Goal: Transaction & Acquisition: Obtain resource

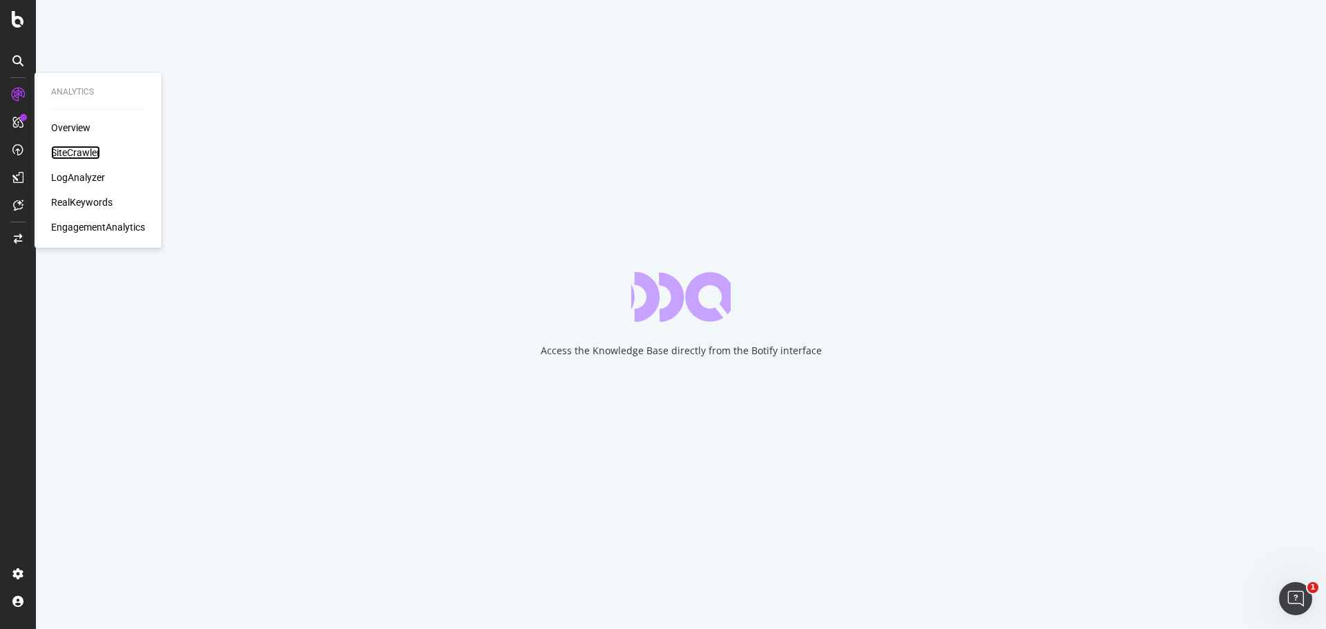
click at [73, 151] on div "SiteCrawler" at bounding box center [75, 153] width 49 height 14
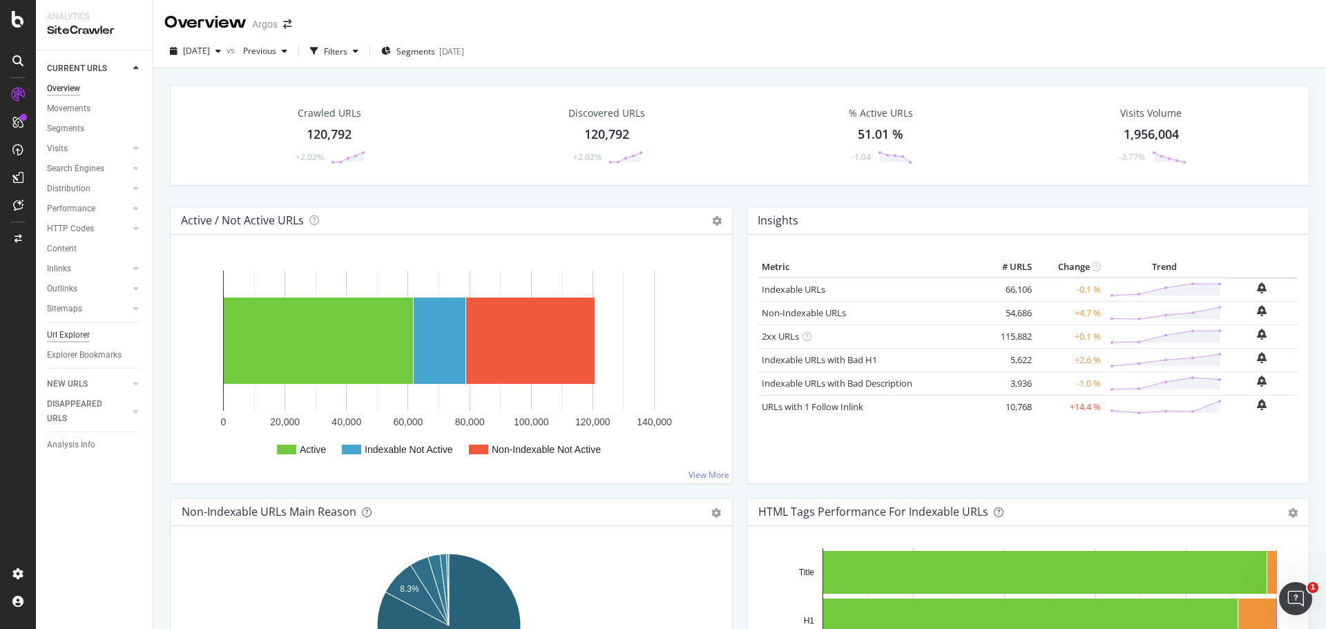
click at [68, 336] on div "Url Explorer" at bounding box center [68, 335] width 43 height 15
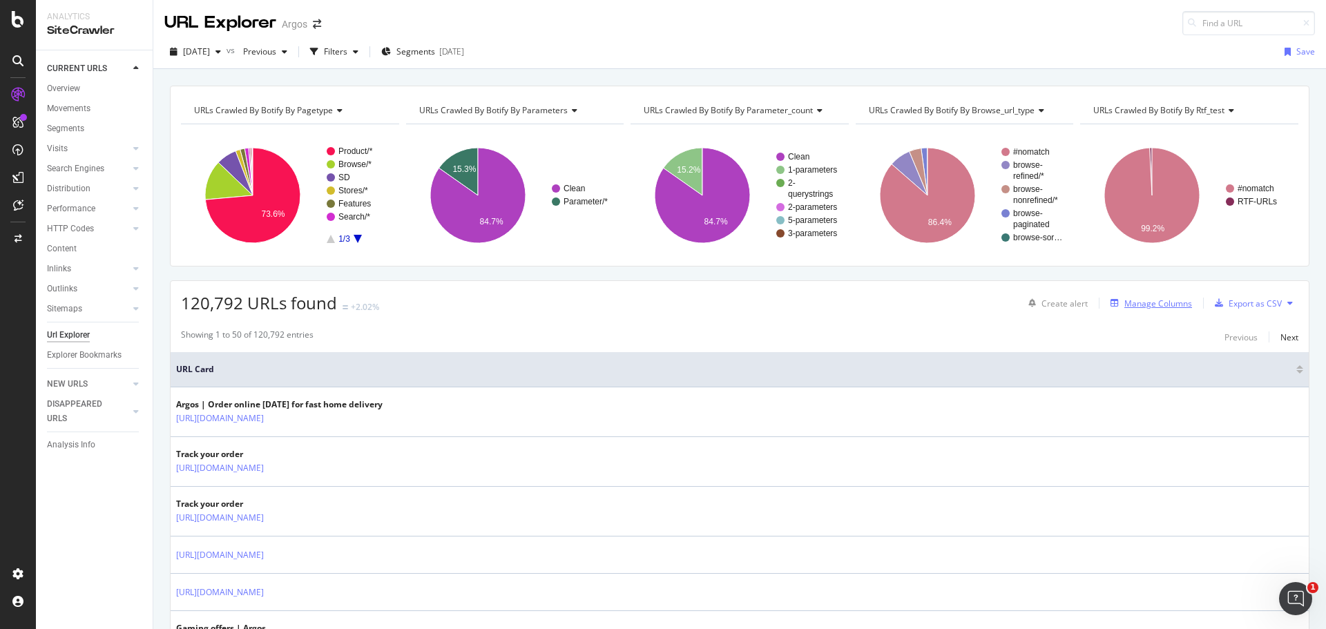
click at [1153, 306] on div "Manage Columns" at bounding box center [1159, 304] width 68 height 12
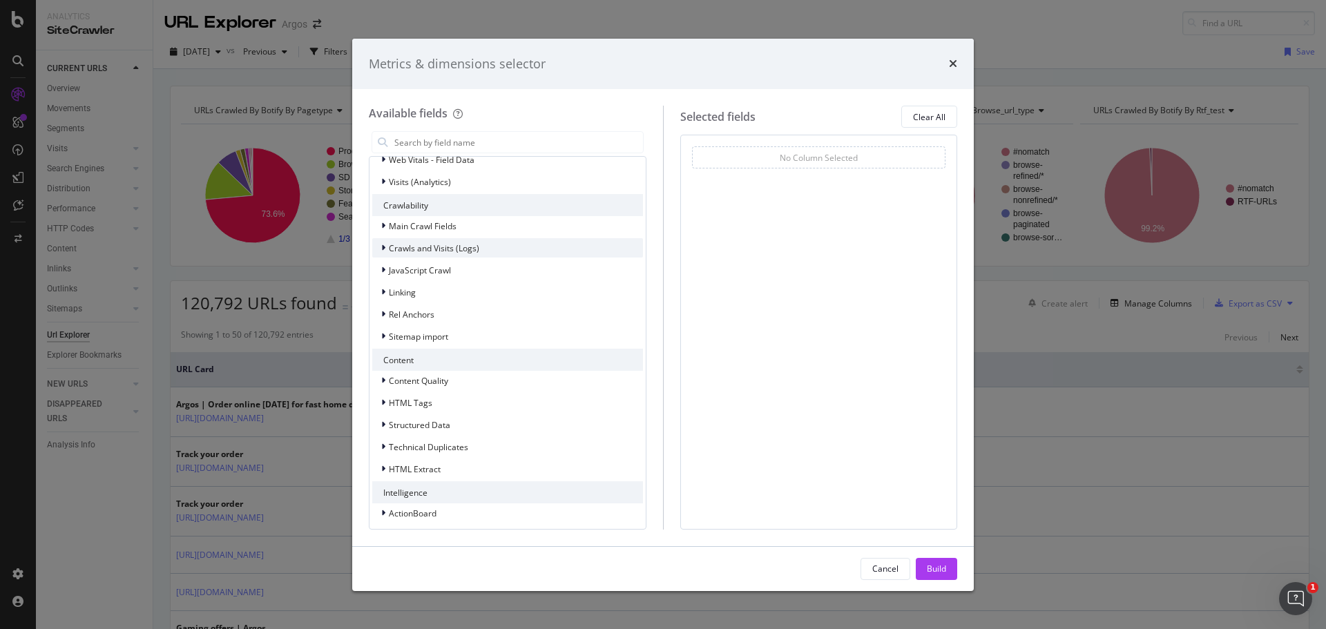
scroll to position [160, 0]
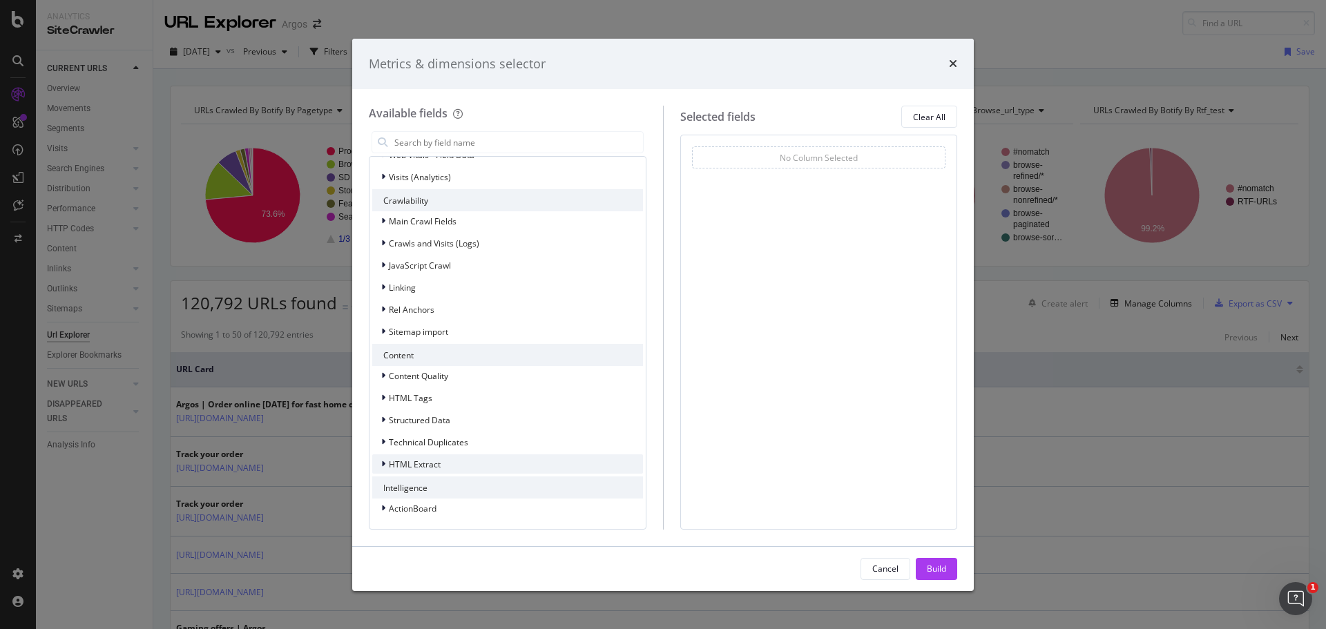
click at [412, 465] on span "HTML Extract" at bounding box center [415, 465] width 52 height 12
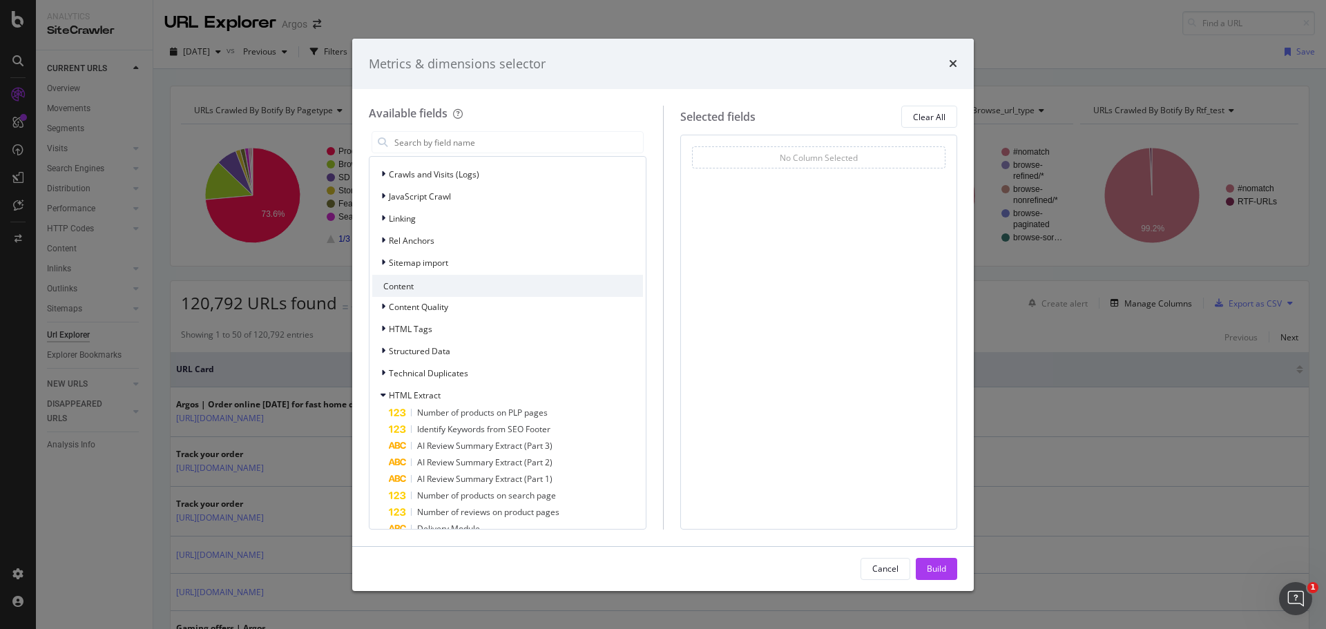
scroll to position [298, 0]
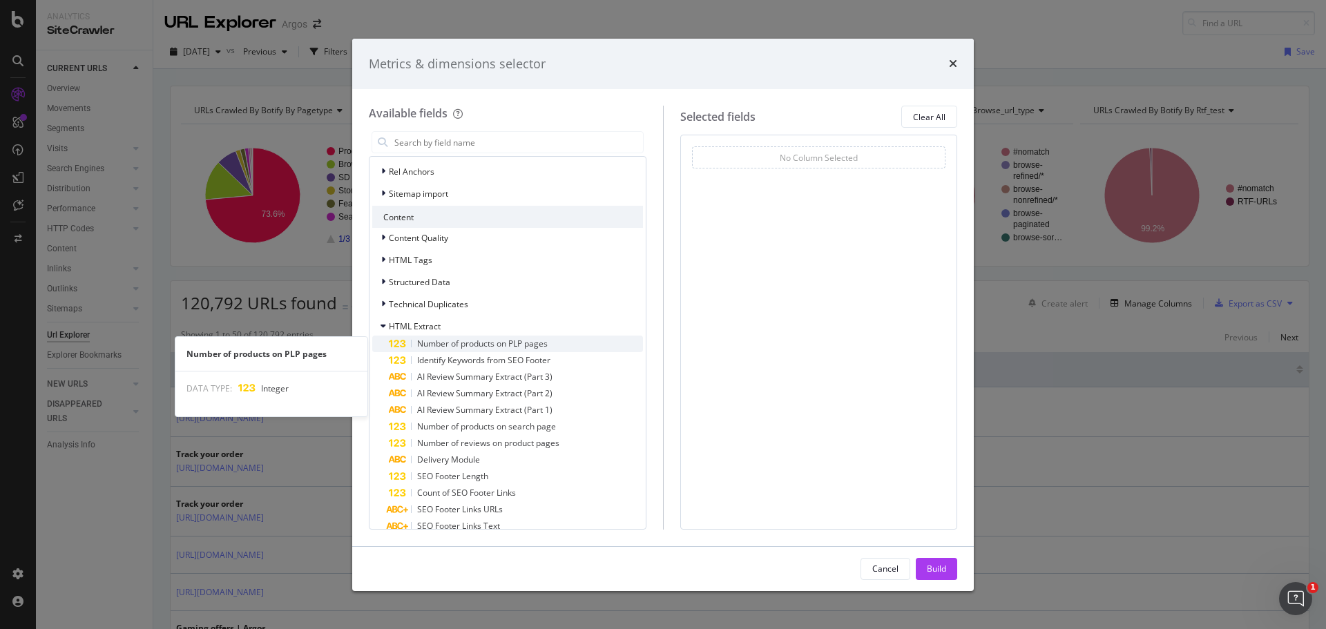
click at [472, 342] on span "Number of products on PLP pages" at bounding box center [482, 344] width 131 height 12
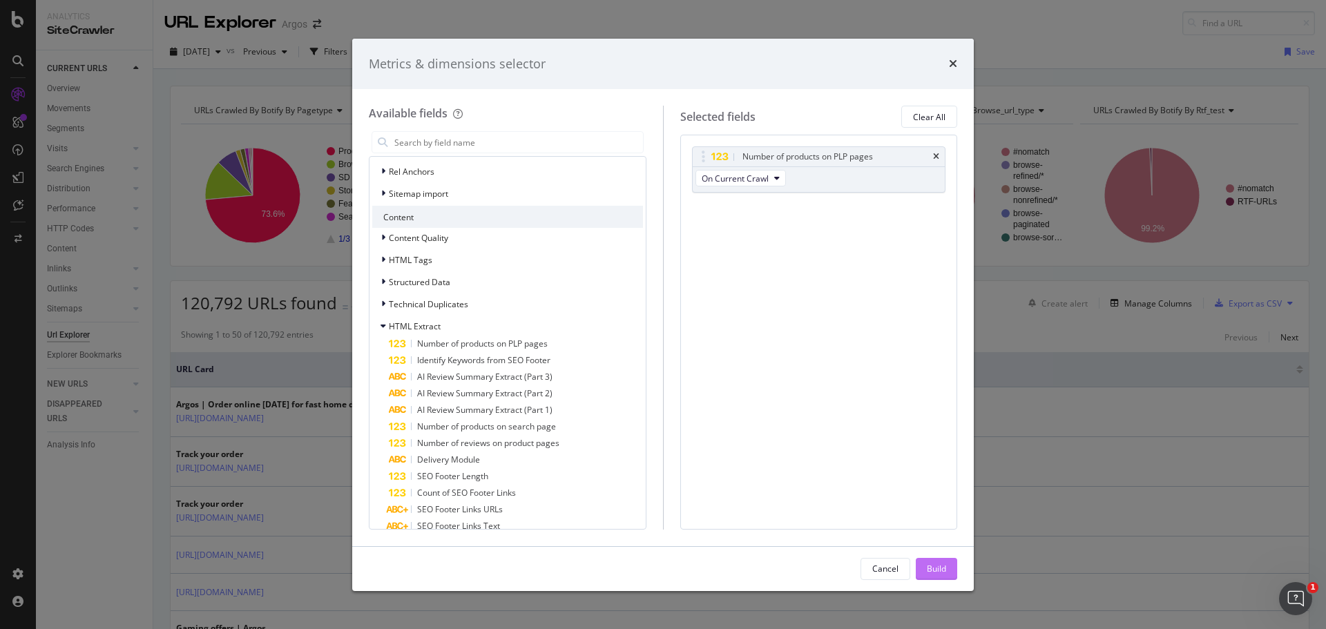
click at [938, 566] on div "Build" at bounding box center [936, 569] width 19 height 12
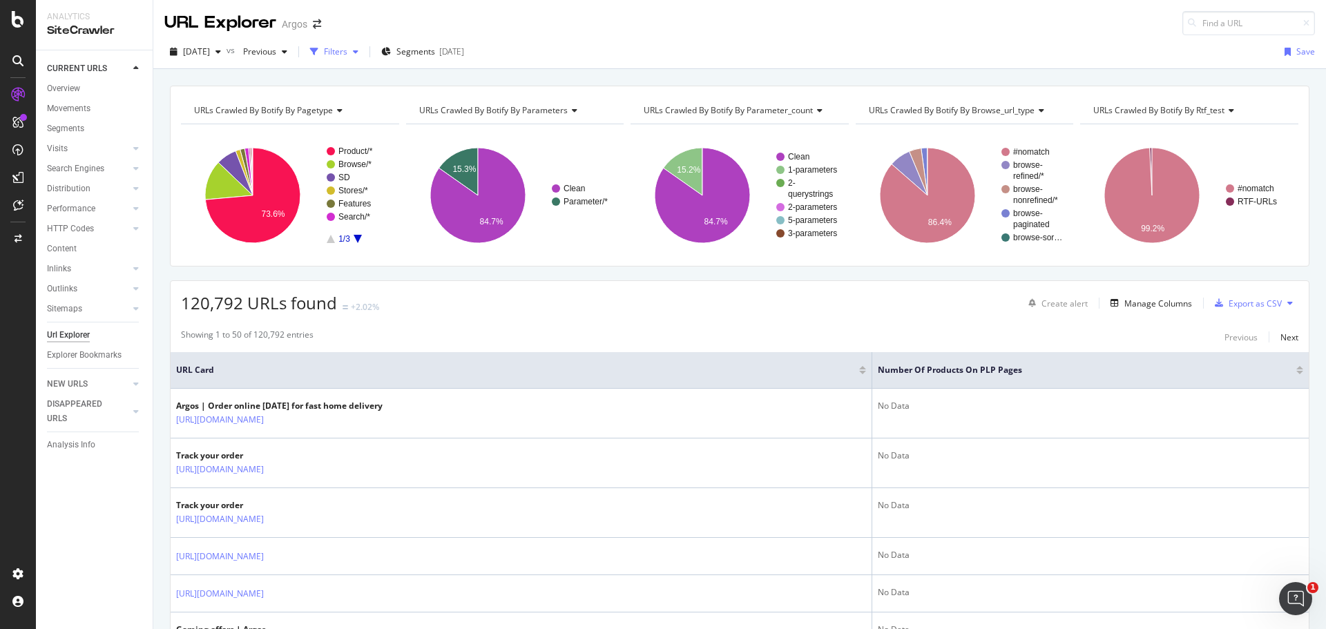
click at [347, 55] on div "Filters" at bounding box center [335, 52] width 23 height 12
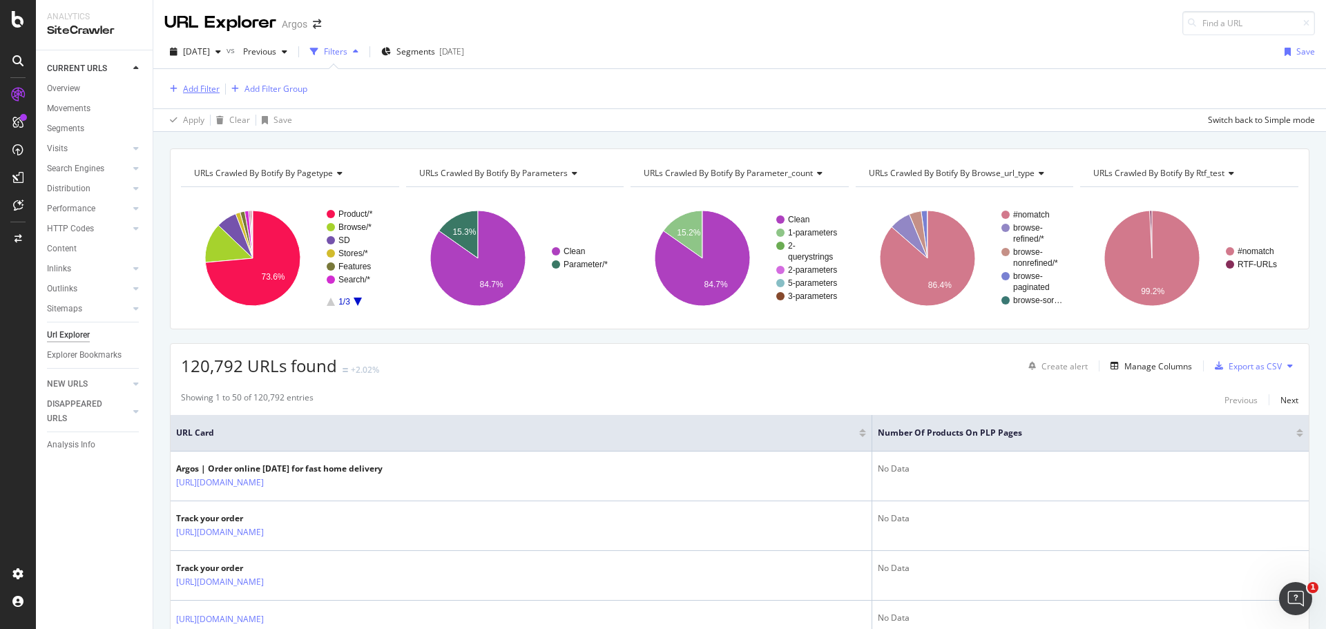
click at [188, 86] on div "Add Filter" at bounding box center [201, 89] width 37 height 12
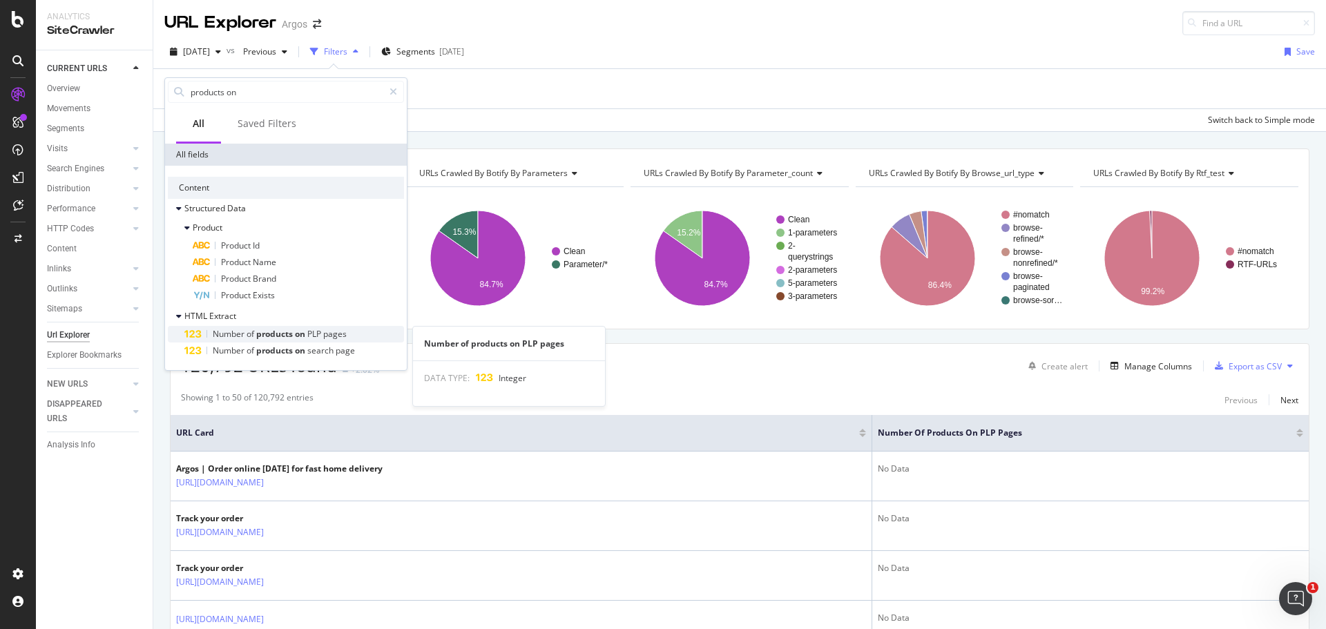
type input "products on"
click at [270, 333] on span "products" at bounding box center [275, 334] width 39 height 12
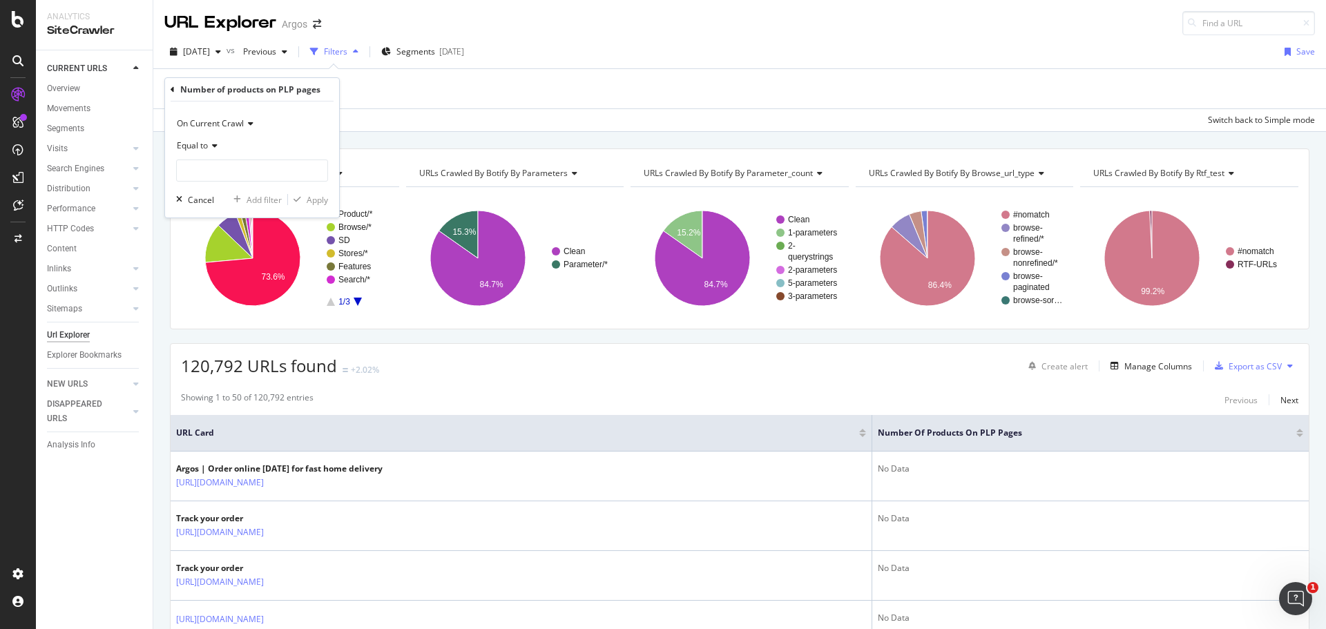
click at [199, 144] on span "Equal to" at bounding box center [192, 146] width 31 height 12
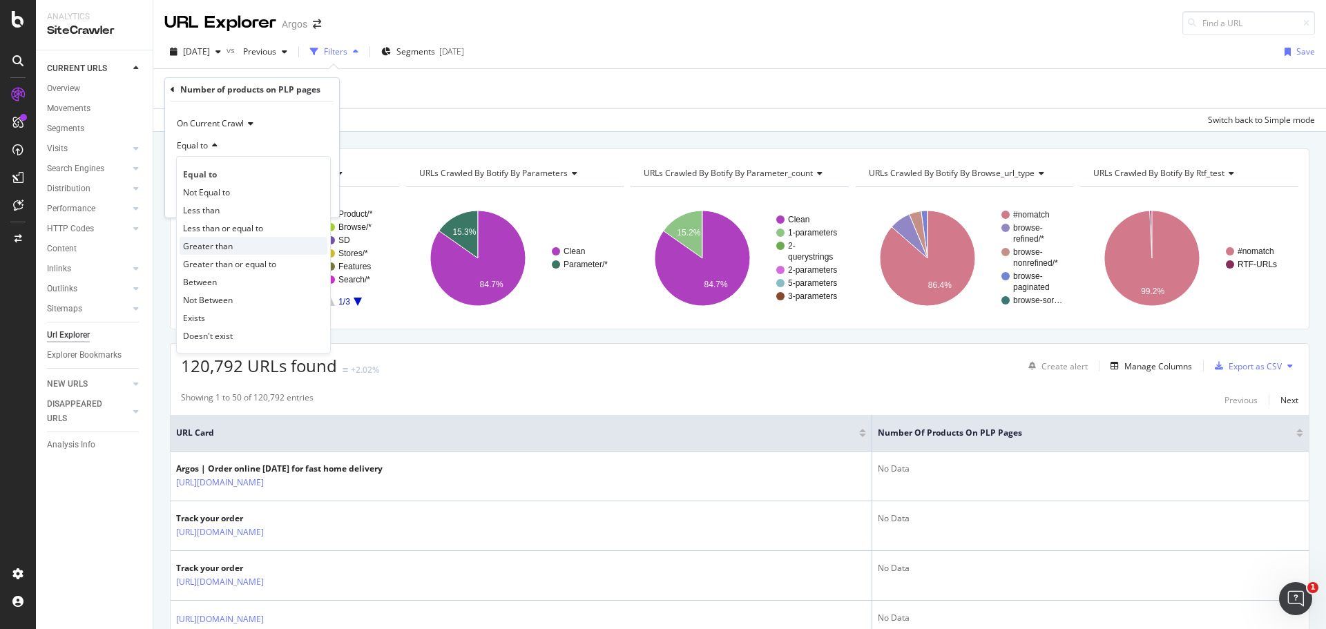
click at [220, 248] on span "Greater than" at bounding box center [208, 246] width 50 height 12
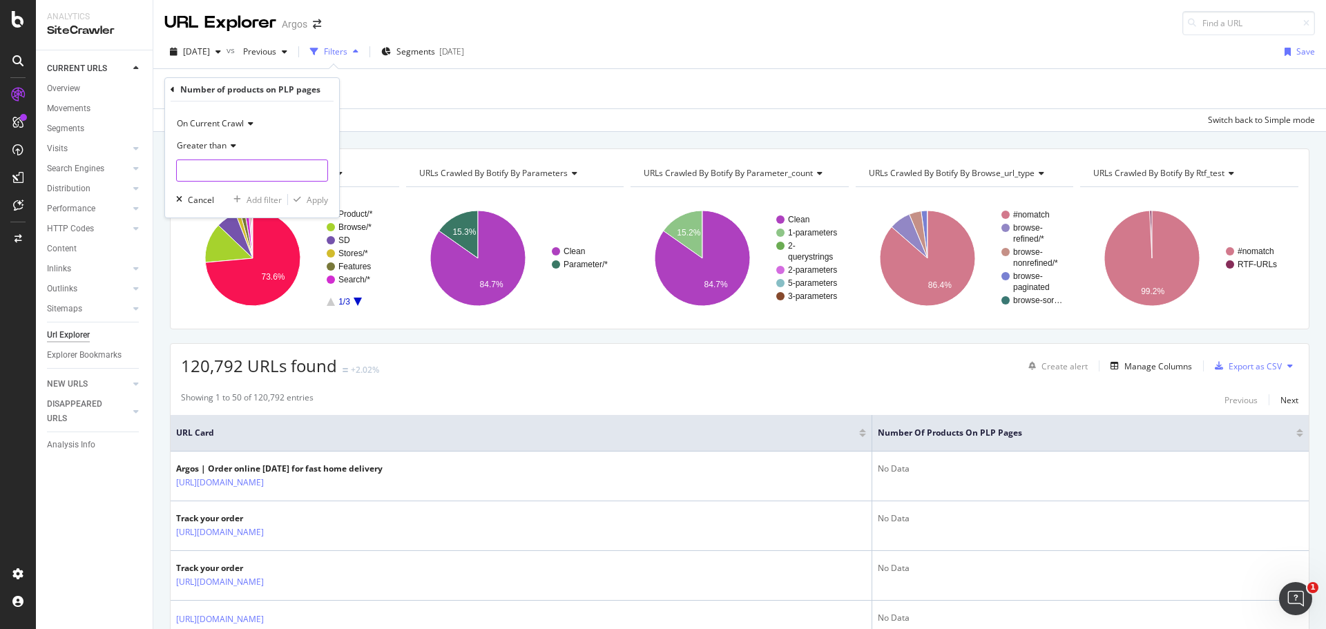
click at [213, 171] on input "number" at bounding box center [252, 171] width 152 height 22
type input "0"
click at [315, 200] on div "Apply" at bounding box center [317, 200] width 21 height 12
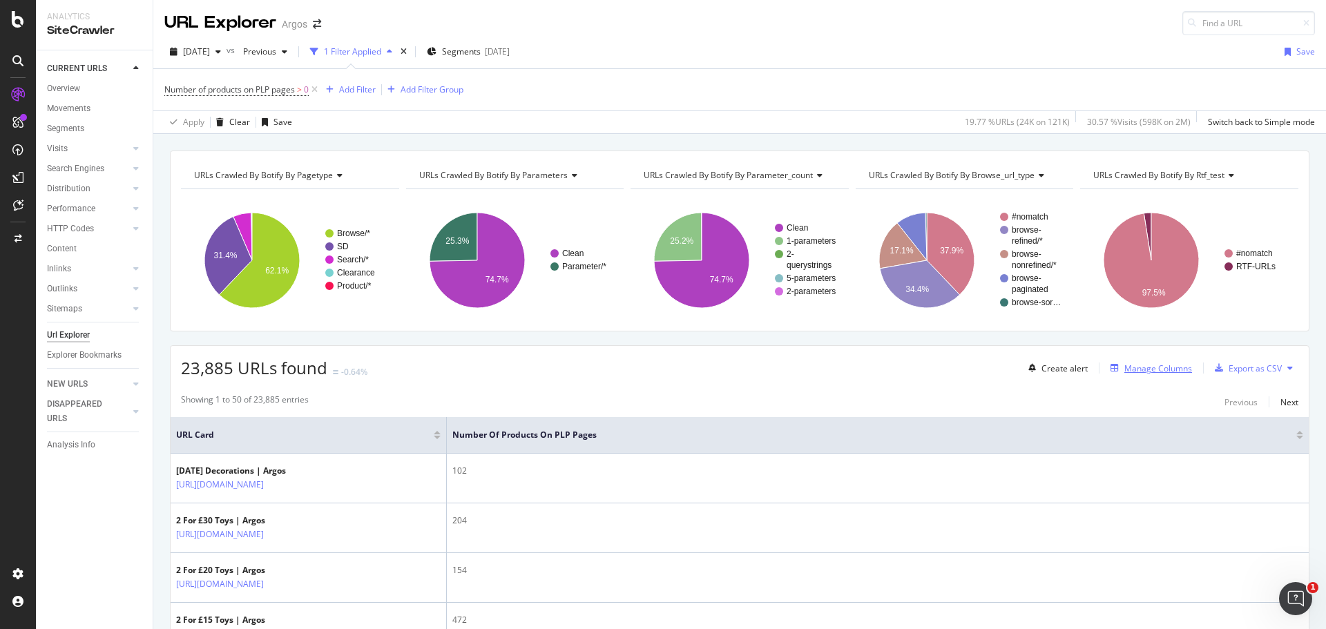
click at [1144, 367] on div "Manage Columns" at bounding box center [1159, 369] width 68 height 12
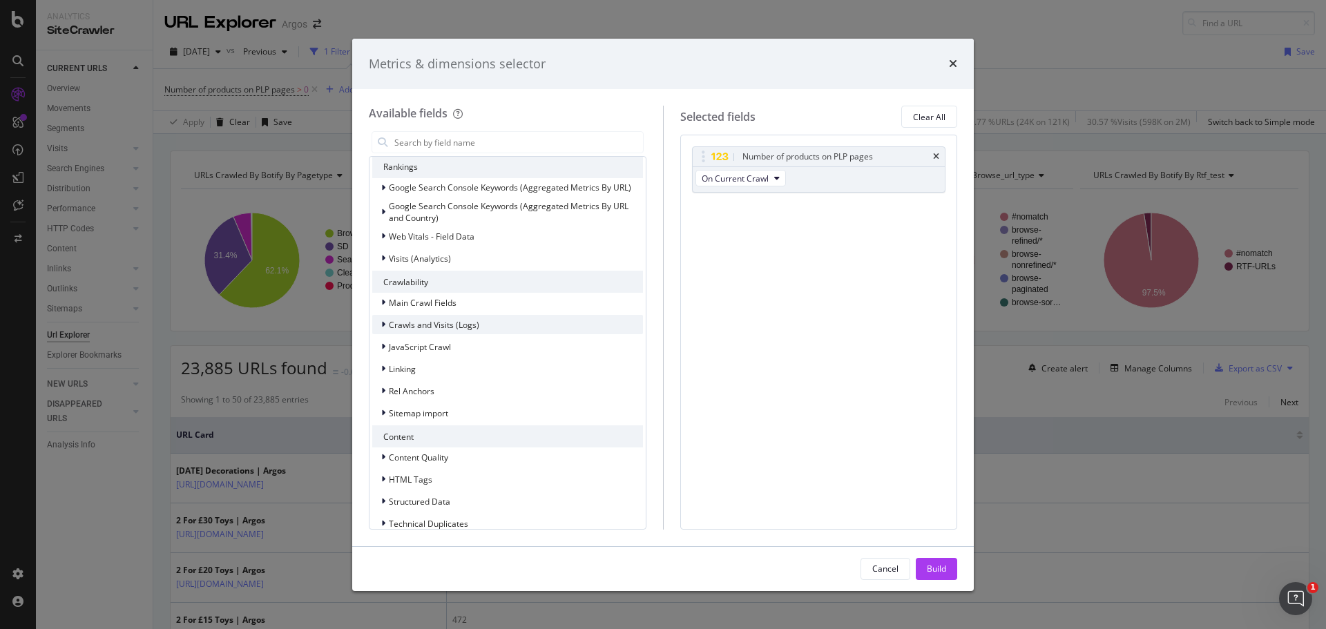
scroll to position [220, 0]
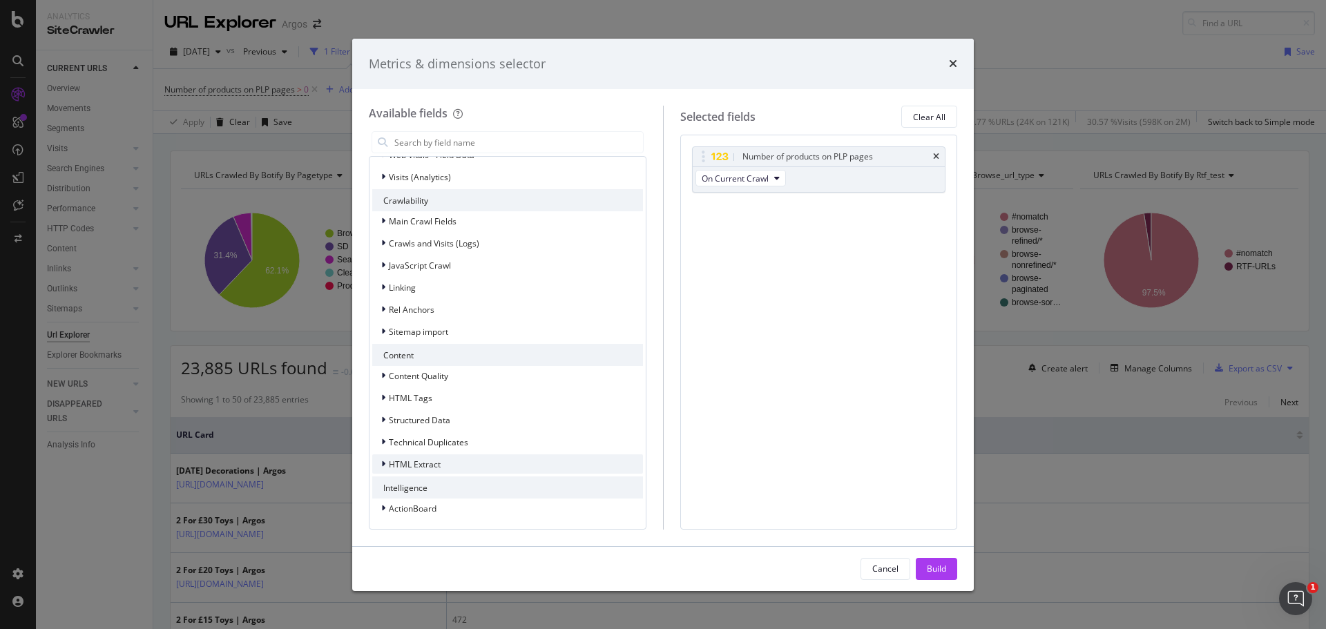
click at [382, 463] on icon "modal" at bounding box center [383, 464] width 4 height 8
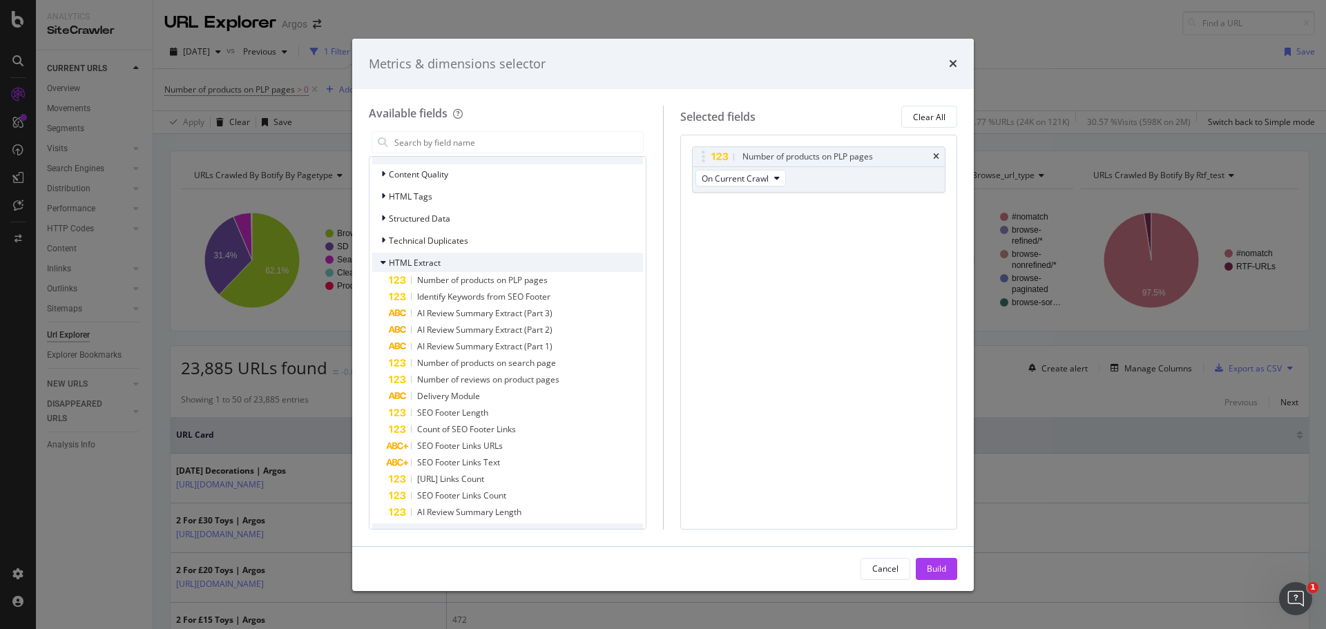
scroll to position [428, 0]
click at [551, 361] on span "Number of products on search page" at bounding box center [486, 358] width 139 height 12
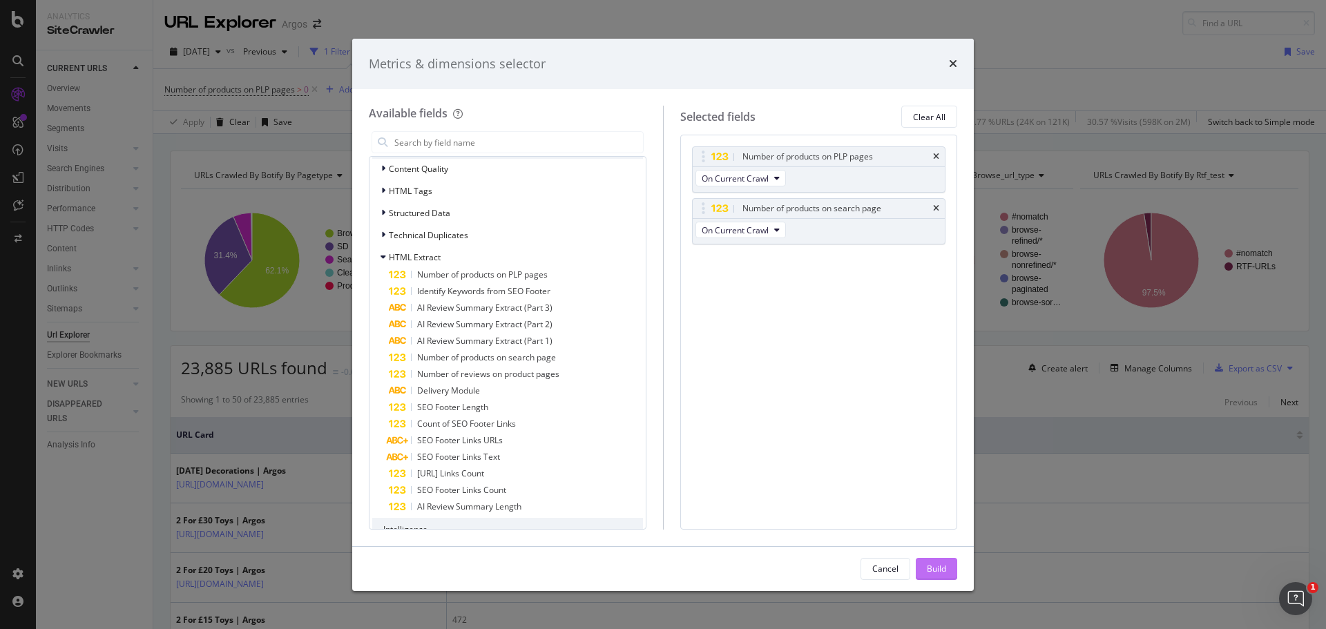
click at [948, 571] on button "Build" at bounding box center [936, 569] width 41 height 22
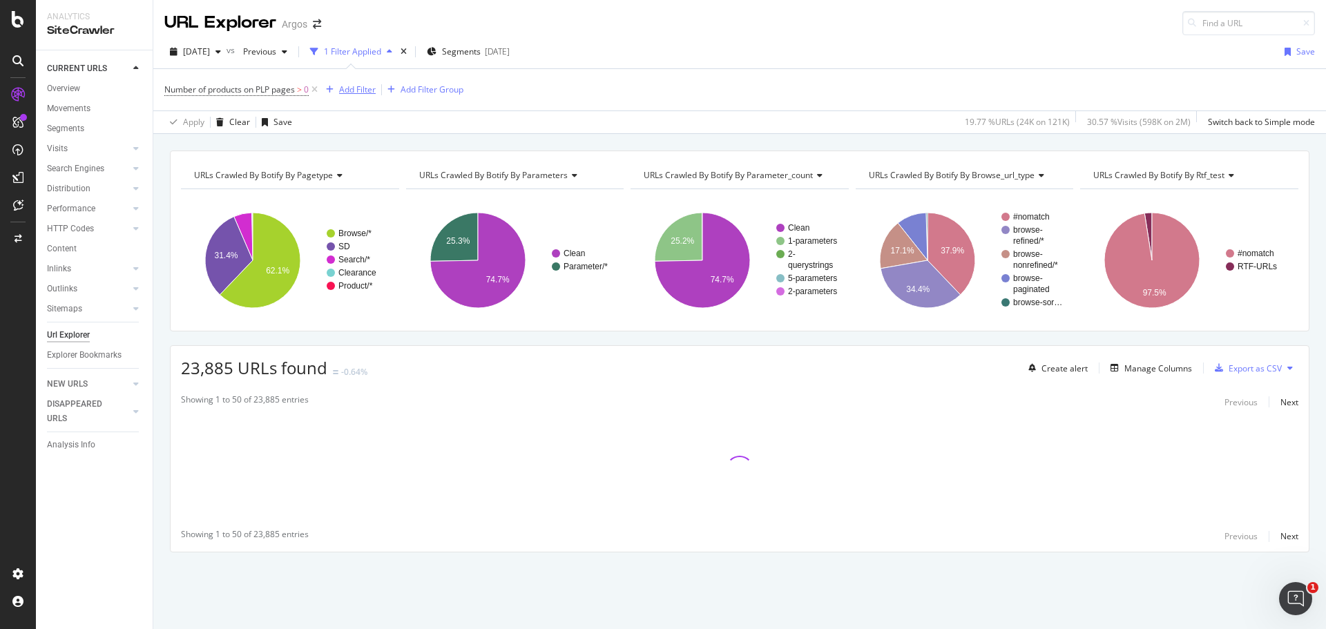
click at [359, 87] on div "Add Filter" at bounding box center [357, 90] width 37 height 12
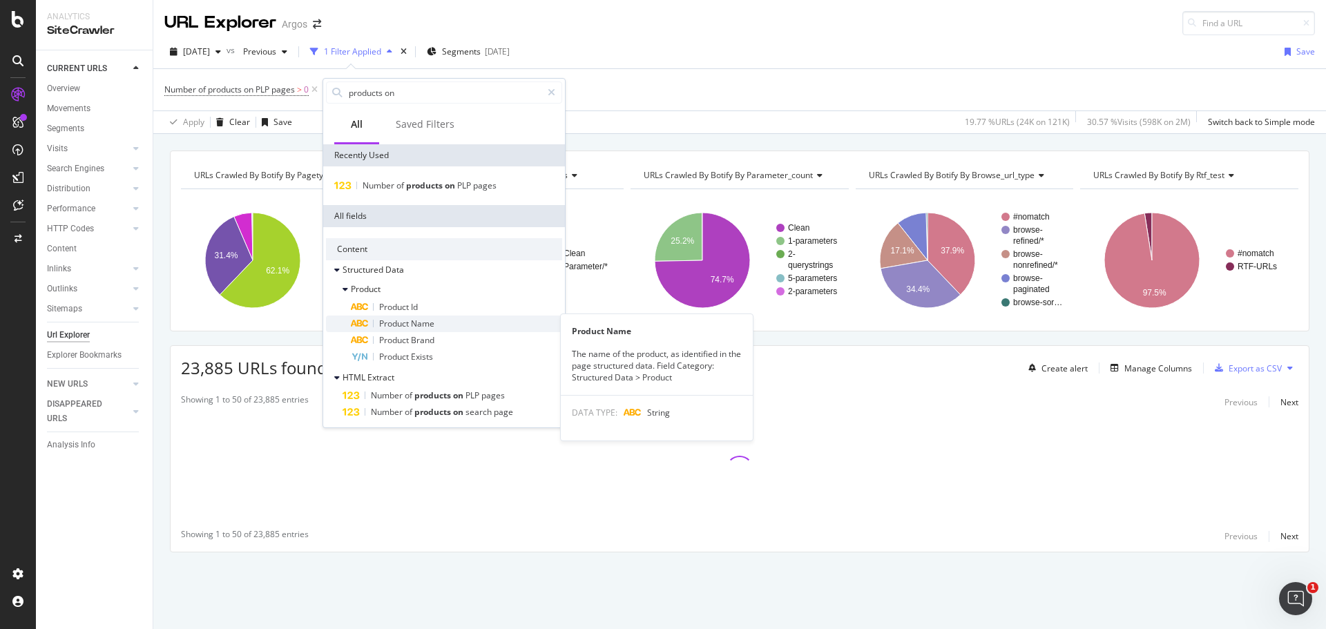
scroll to position [4, 0]
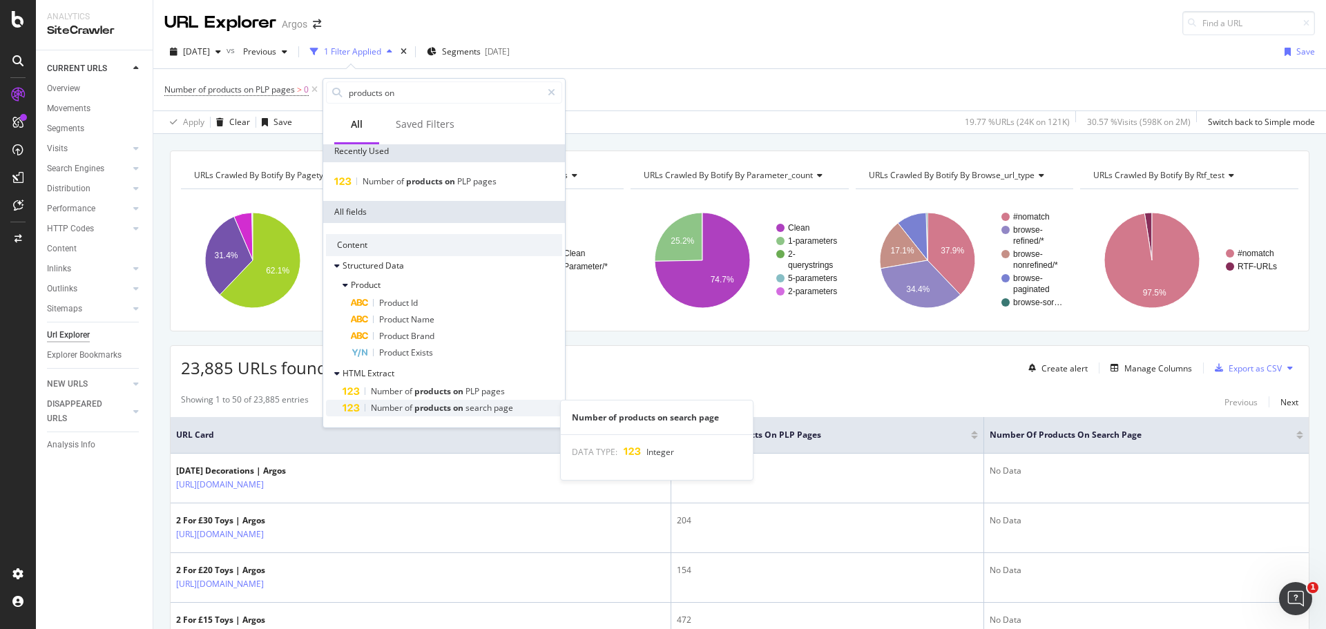
click at [461, 407] on span "on" at bounding box center [459, 408] width 12 height 12
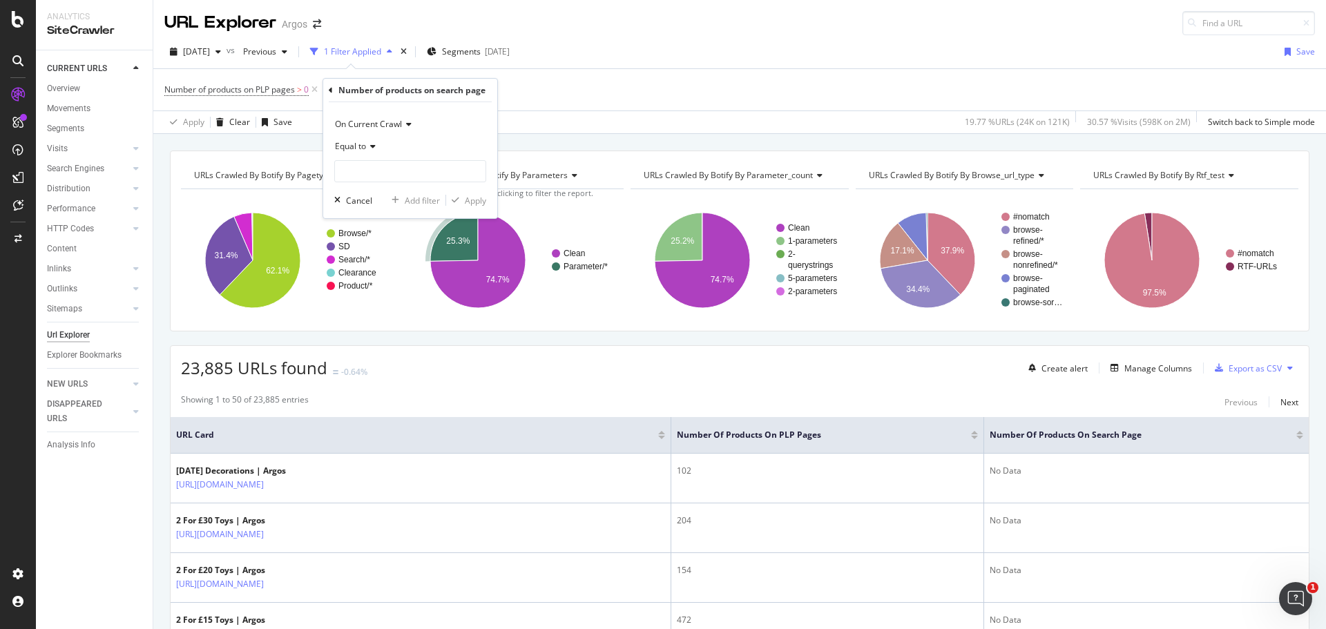
click at [359, 143] on span "Equal to" at bounding box center [350, 146] width 31 height 12
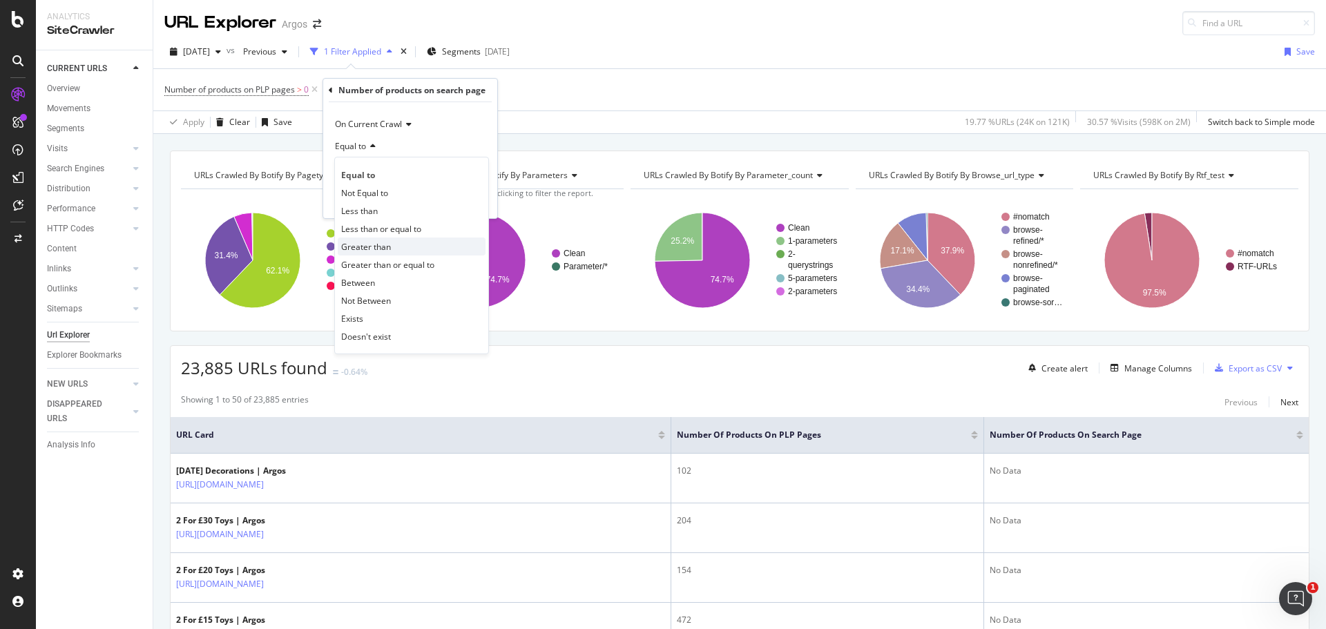
click at [390, 251] on span "Greater than" at bounding box center [366, 247] width 50 height 12
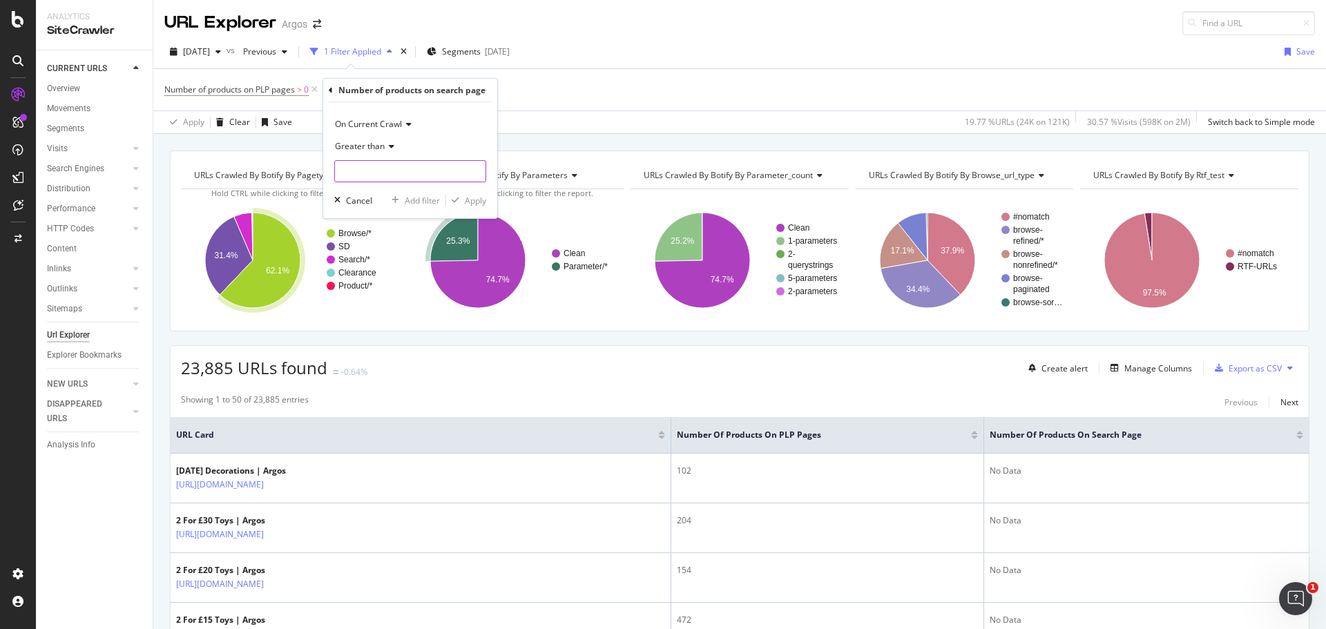
click at [376, 173] on input "number" at bounding box center [410, 171] width 152 height 22
type input "0"
click at [477, 202] on div "Apply" at bounding box center [475, 201] width 21 height 12
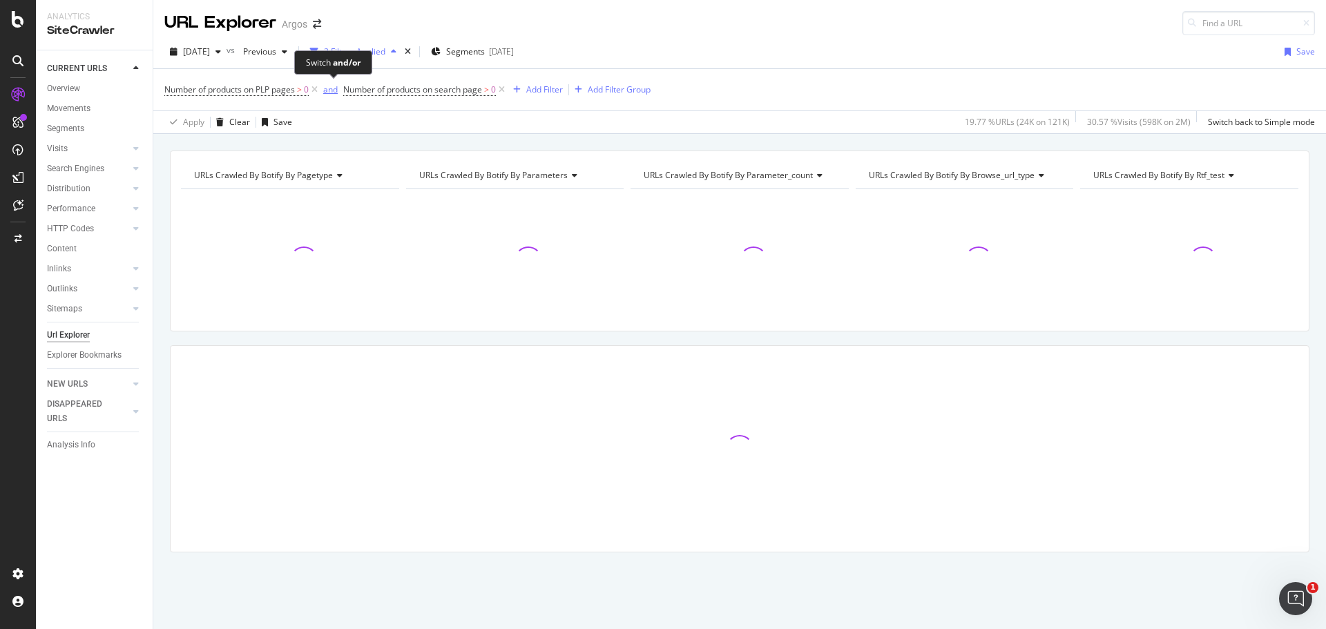
click at [332, 90] on div "and" at bounding box center [330, 90] width 15 height 12
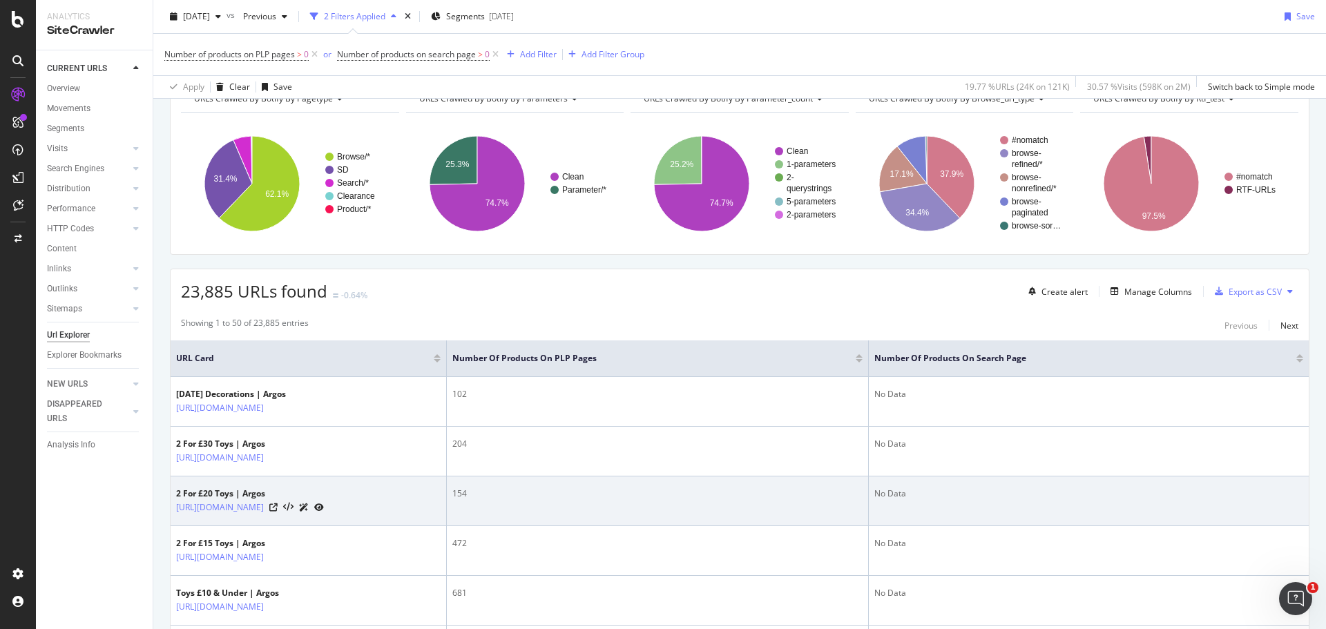
scroll to position [48, 0]
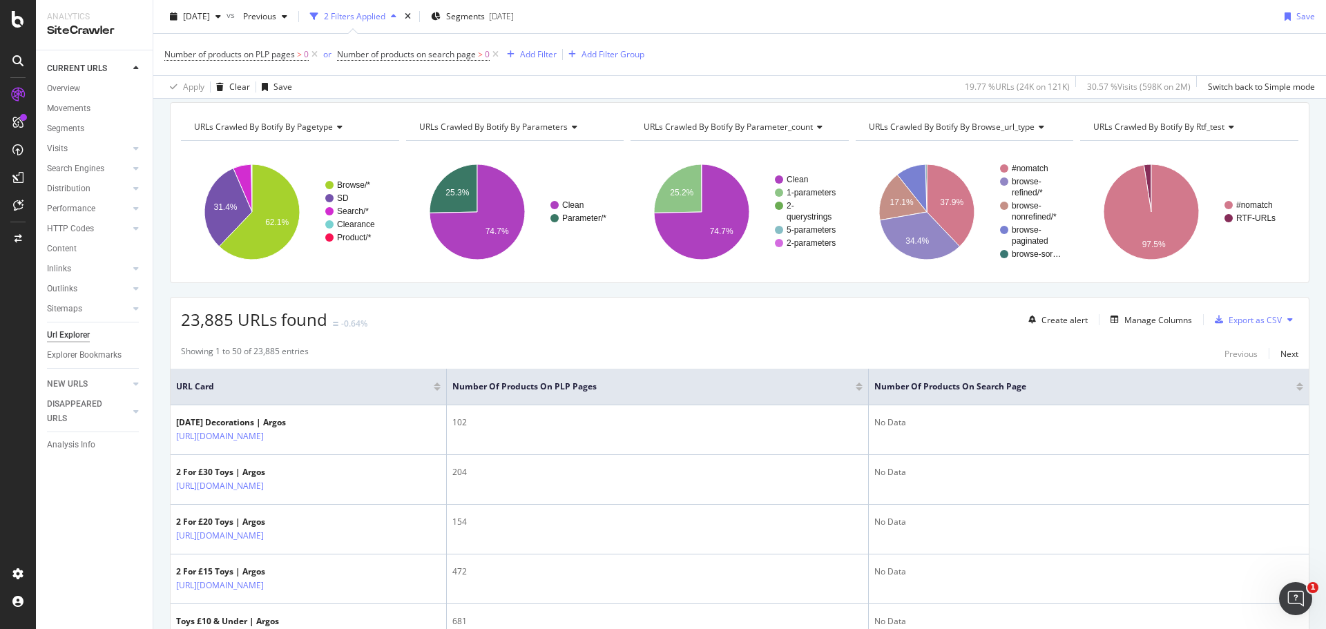
click at [1297, 385] on div at bounding box center [1300, 384] width 7 height 3
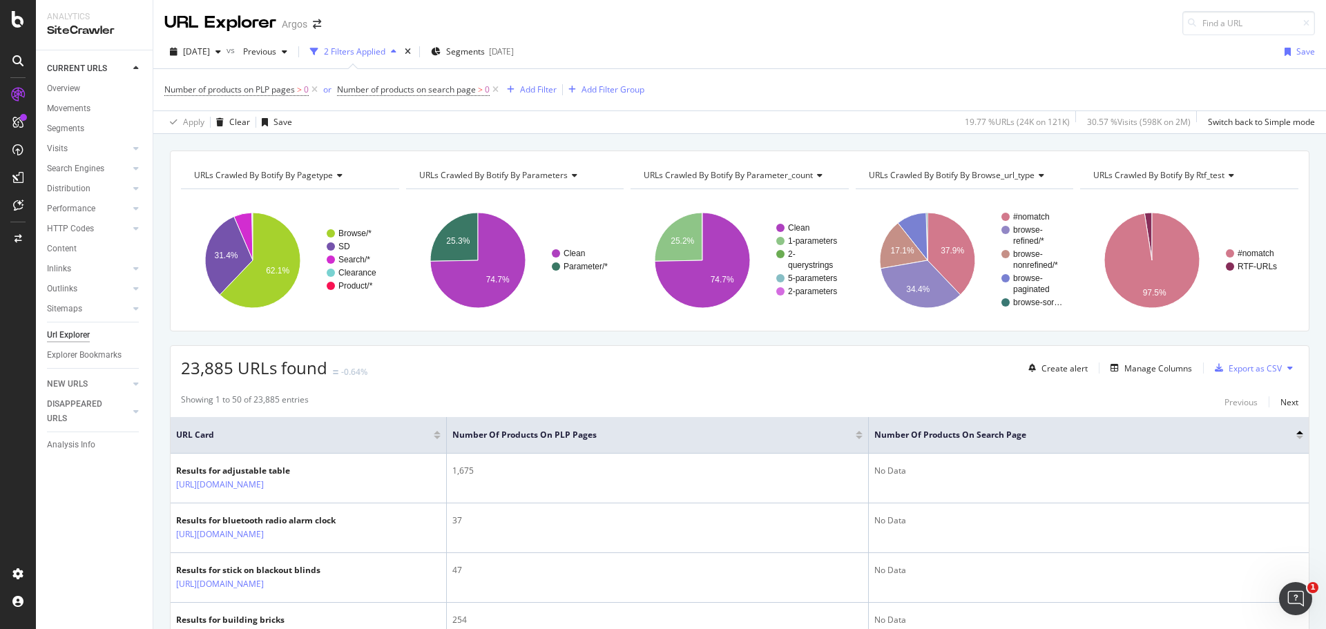
click at [1297, 437] on div at bounding box center [1300, 437] width 7 height 3
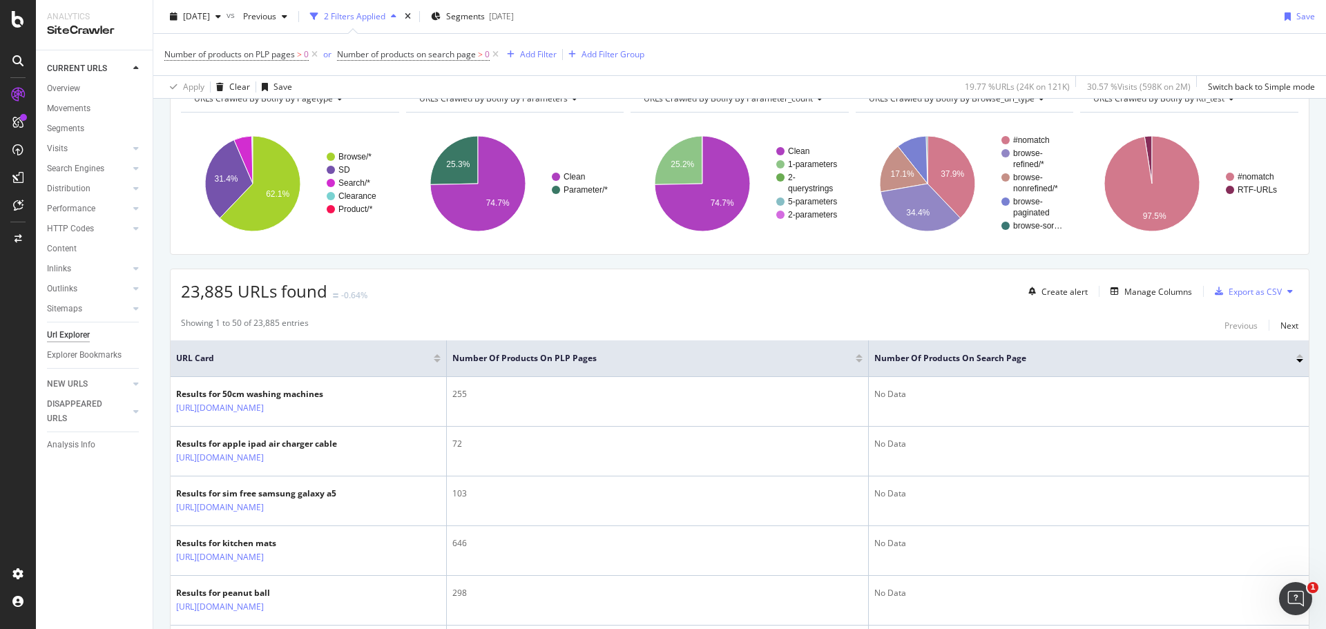
scroll to position [69, 0]
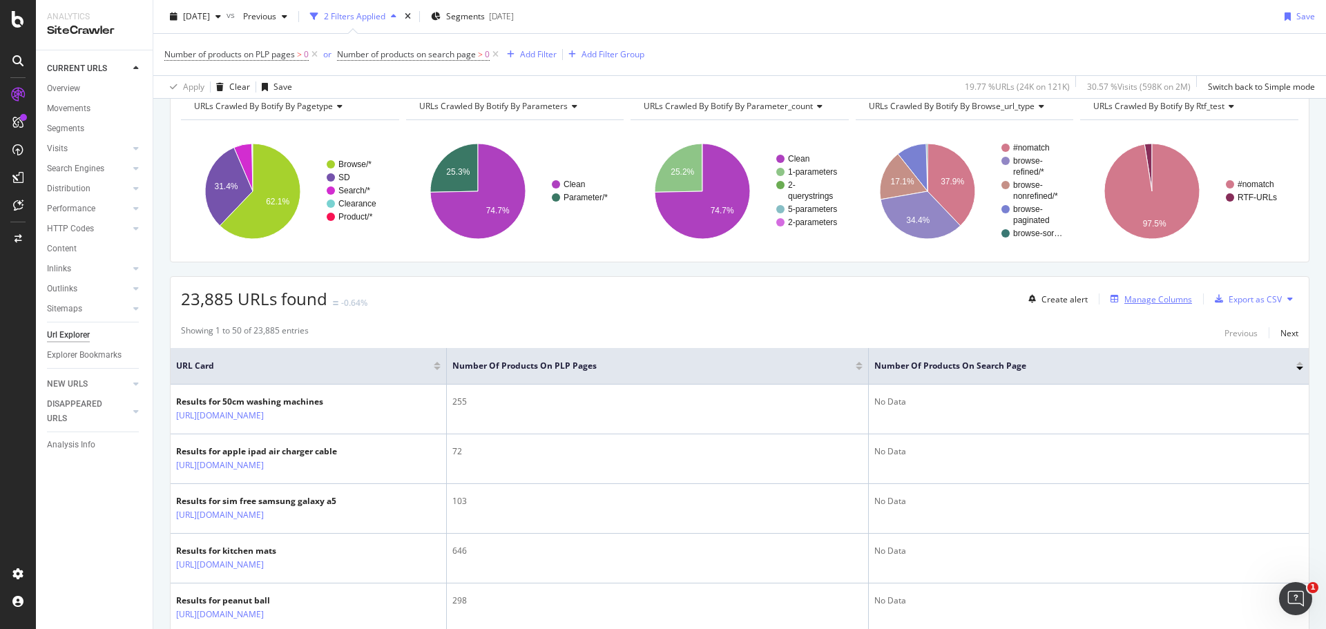
click at [1138, 298] on div "Manage Columns" at bounding box center [1159, 300] width 68 height 12
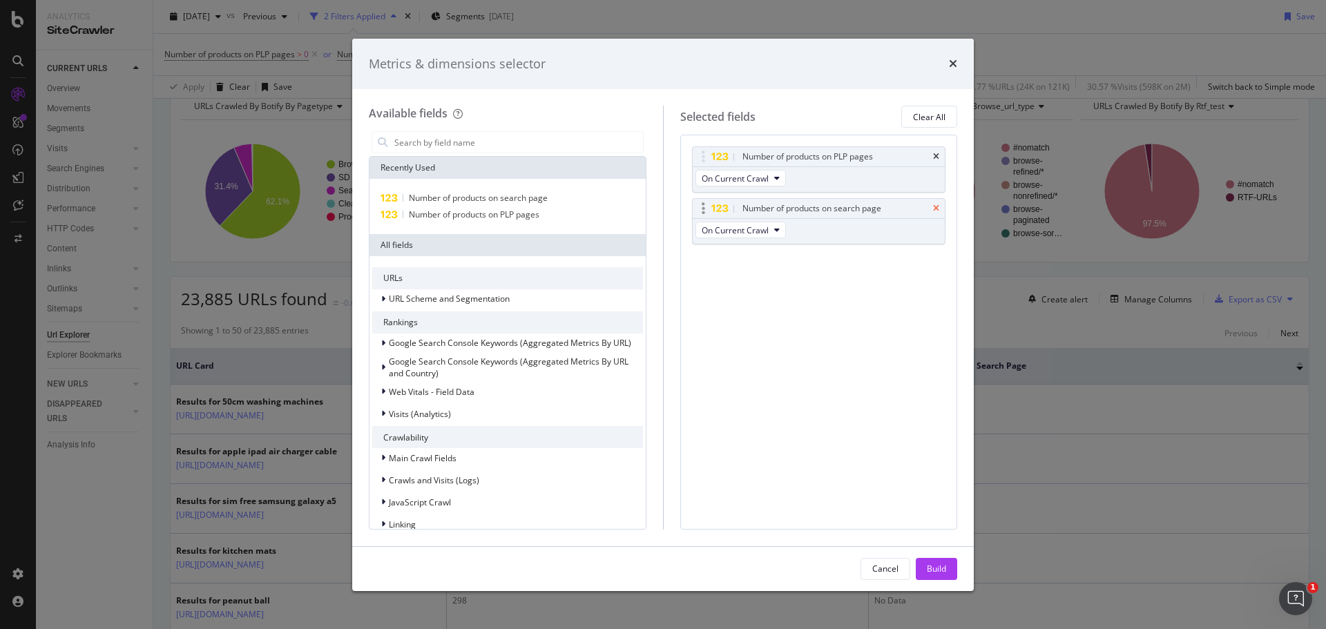
click at [934, 208] on icon "times" at bounding box center [936, 208] width 6 height 8
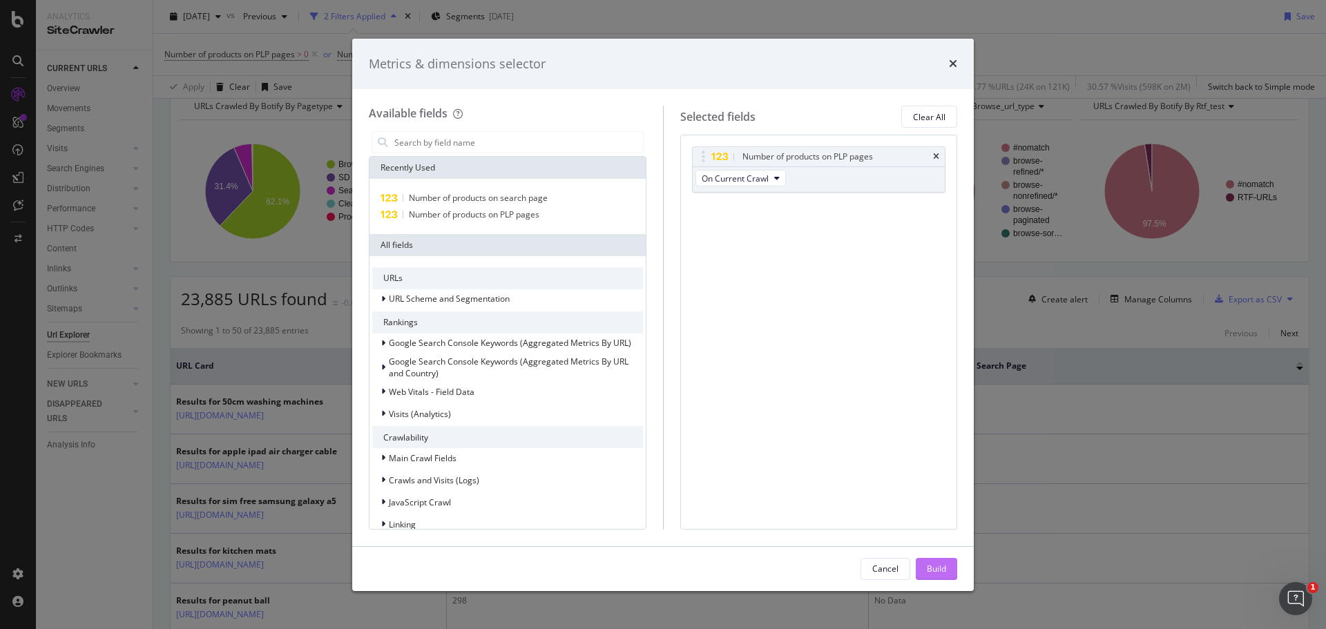
click at [944, 567] on div "Build" at bounding box center [936, 569] width 19 height 12
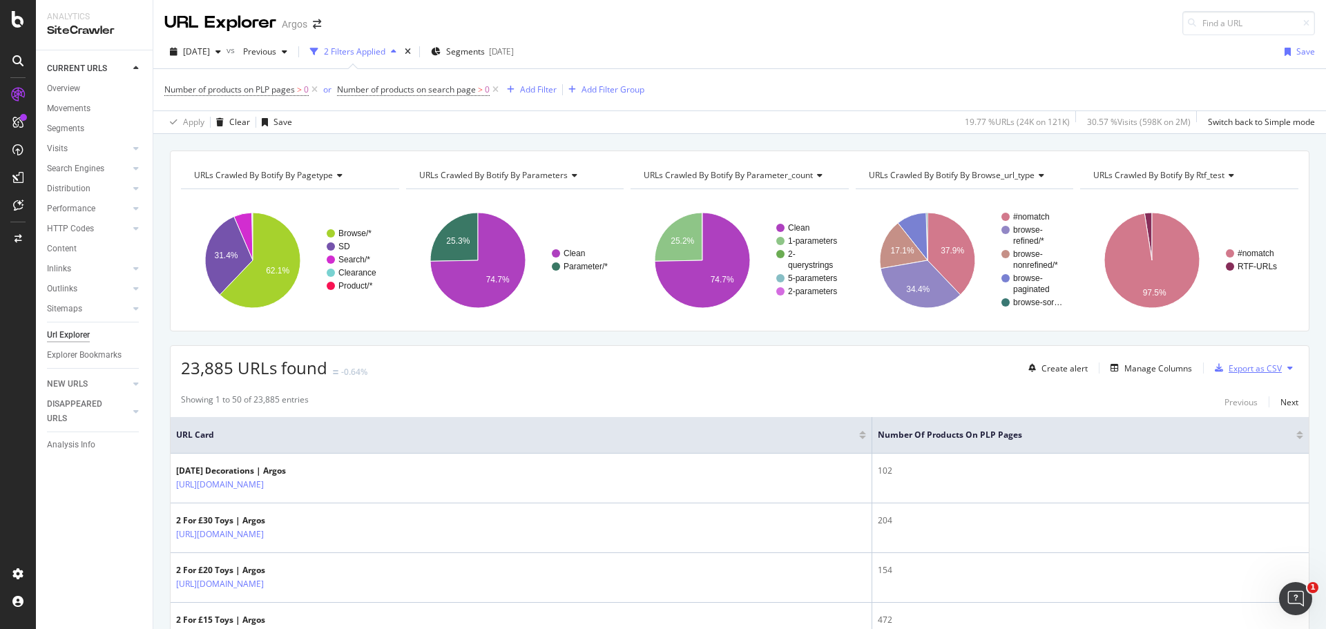
click at [1245, 371] on div "Export as CSV" at bounding box center [1255, 369] width 53 height 12
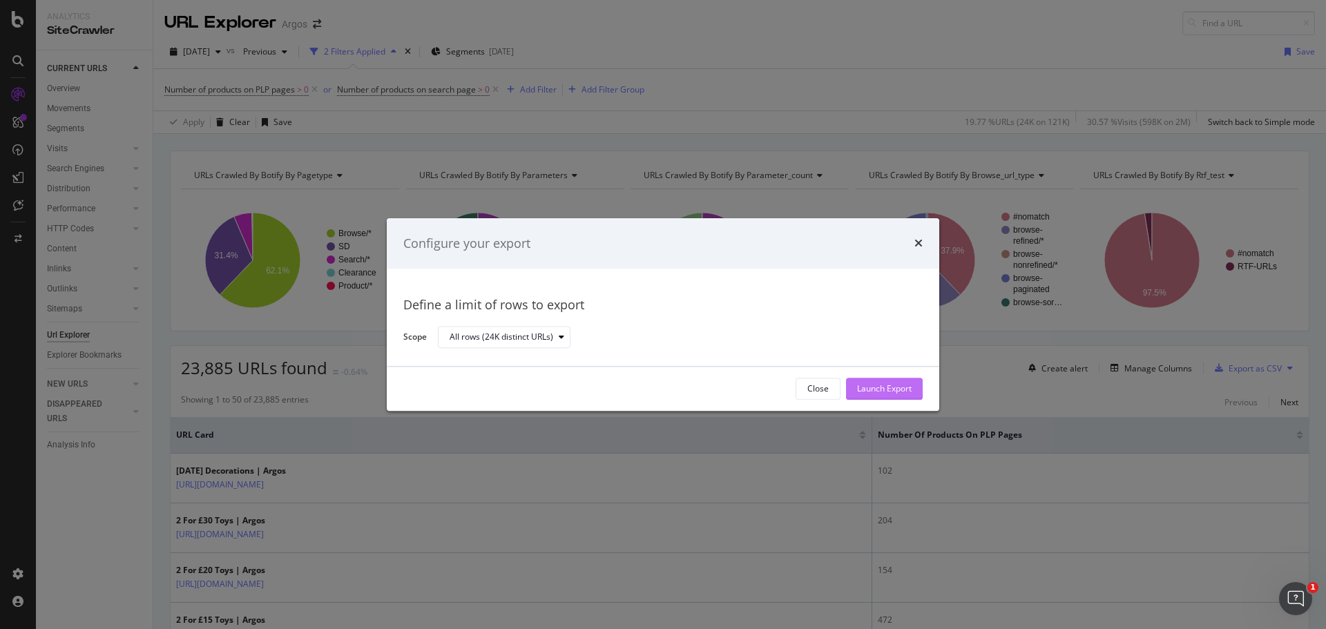
click at [904, 390] on div "Launch Export" at bounding box center [884, 389] width 55 height 12
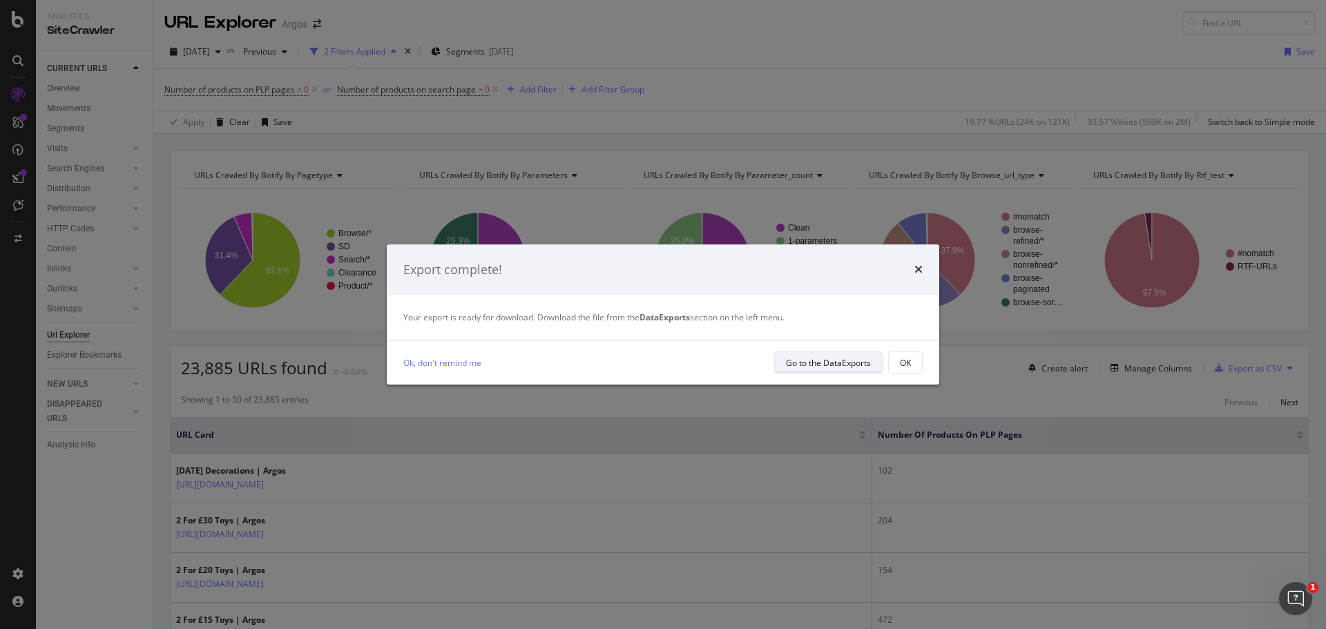
click at [858, 363] on div "Go to the DataExports" at bounding box center [828, 363] width 85 height 12
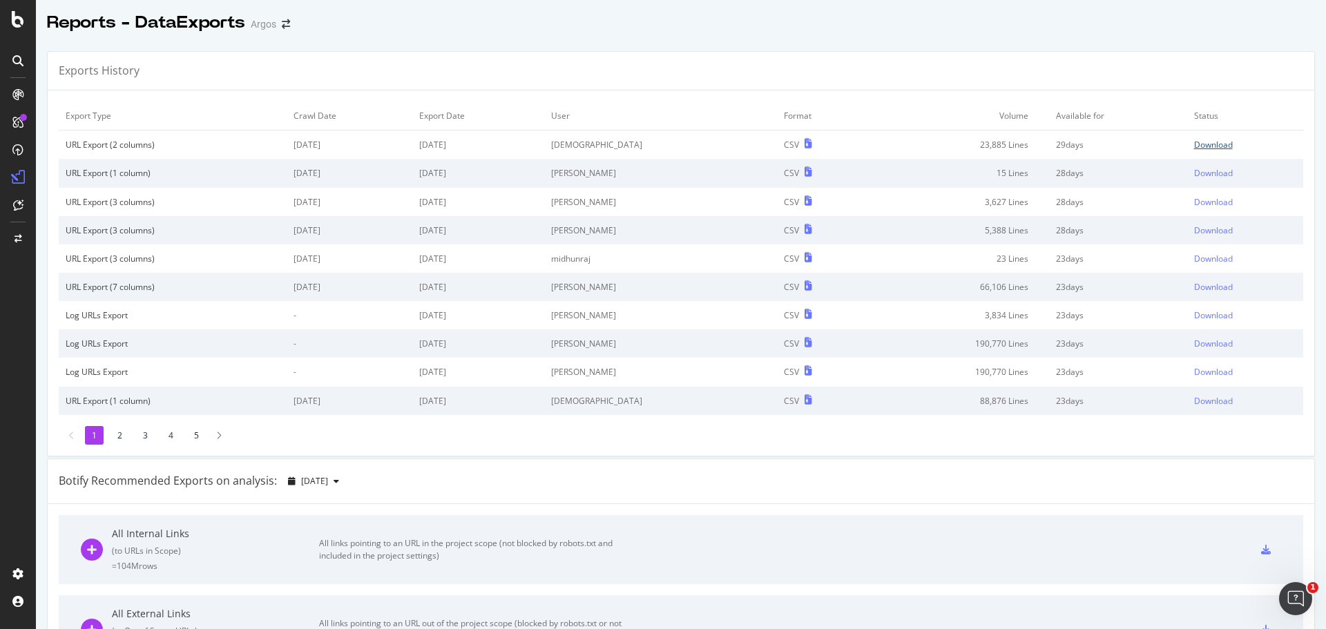
click at [1194, 142] on div "Download" at bounding box center [1213, 145] width 39 height 12
